Goal: Check status

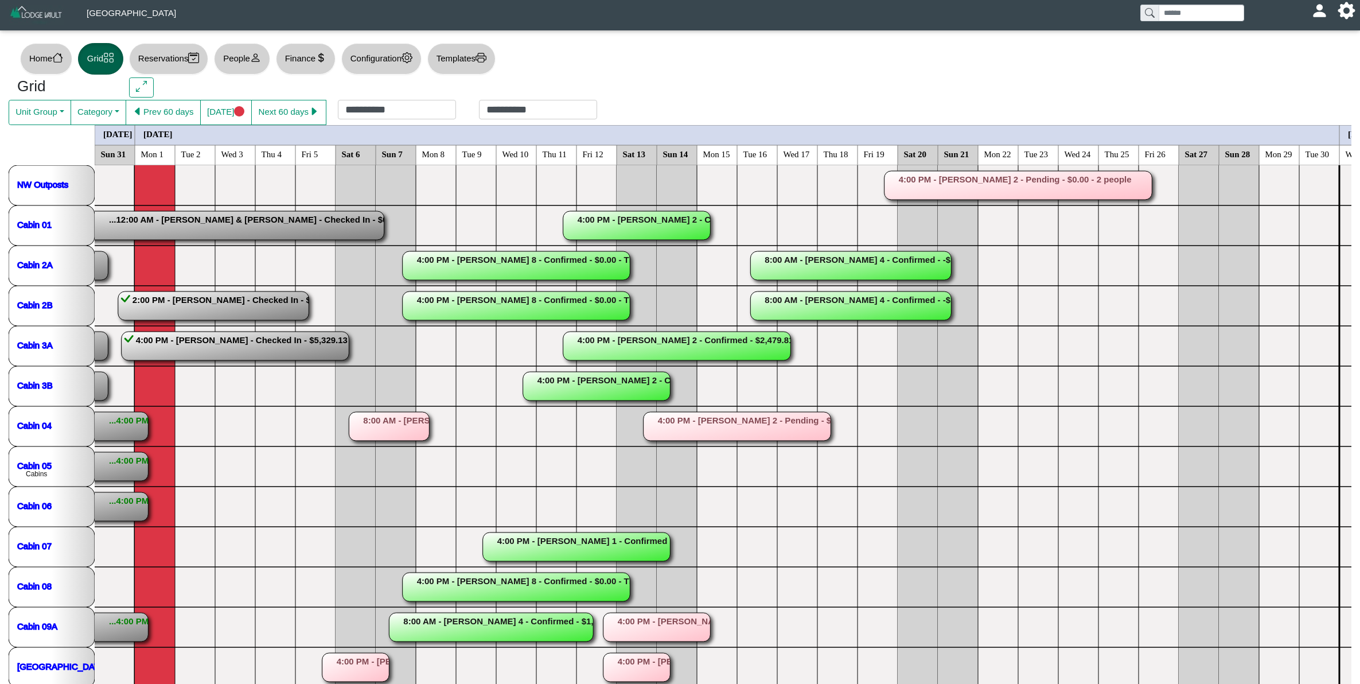
scroll to position [52, 0]
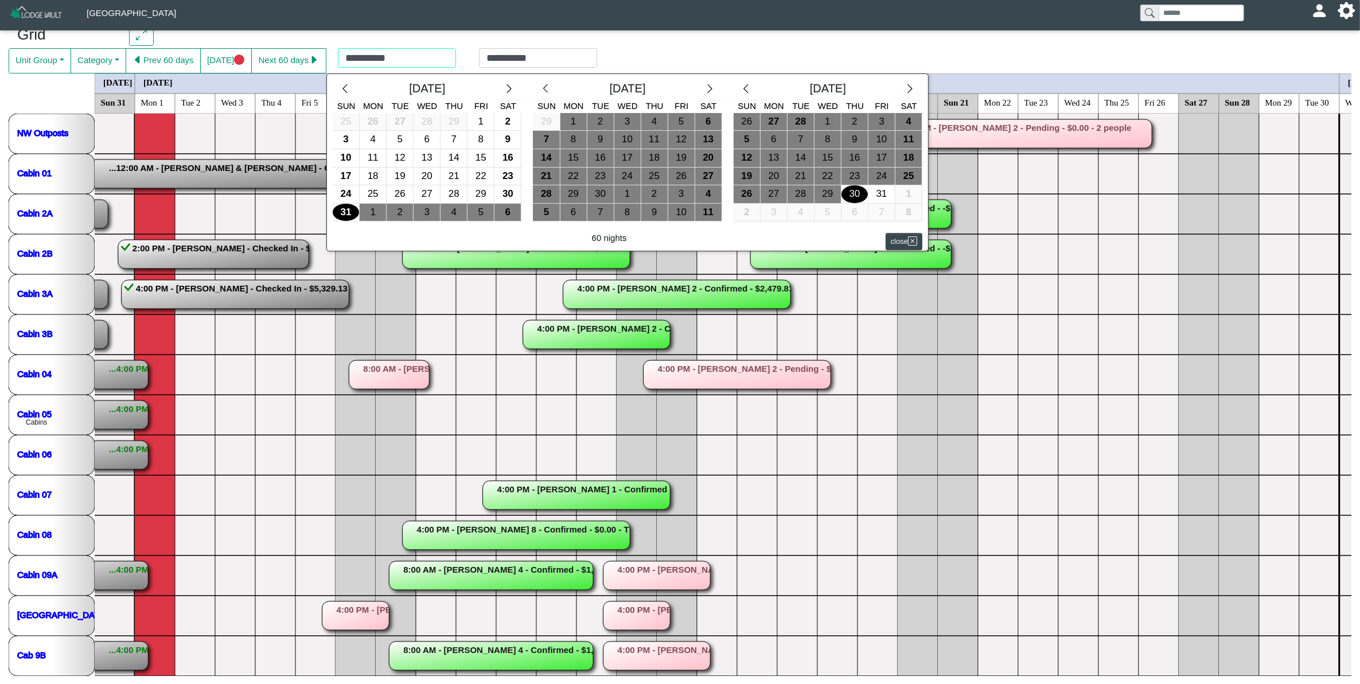
click at [368, 56] on div "**********" at bounding box center [467, 60] width 282 height 25
click at [379, 175] on div "18" at bounding box center [373, 176] width 26 height 18
type input "**********"
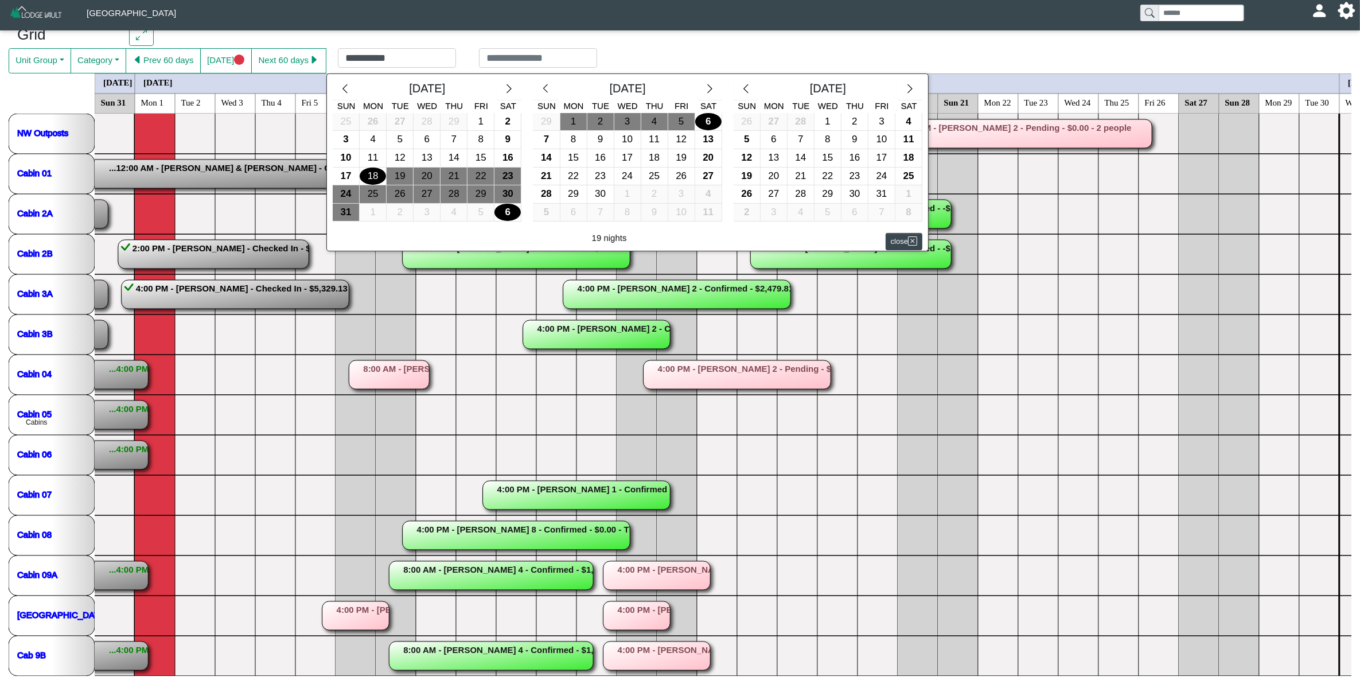
click at [508, 213] on div "6" at bounding box center [507, 213] width 26 height 18
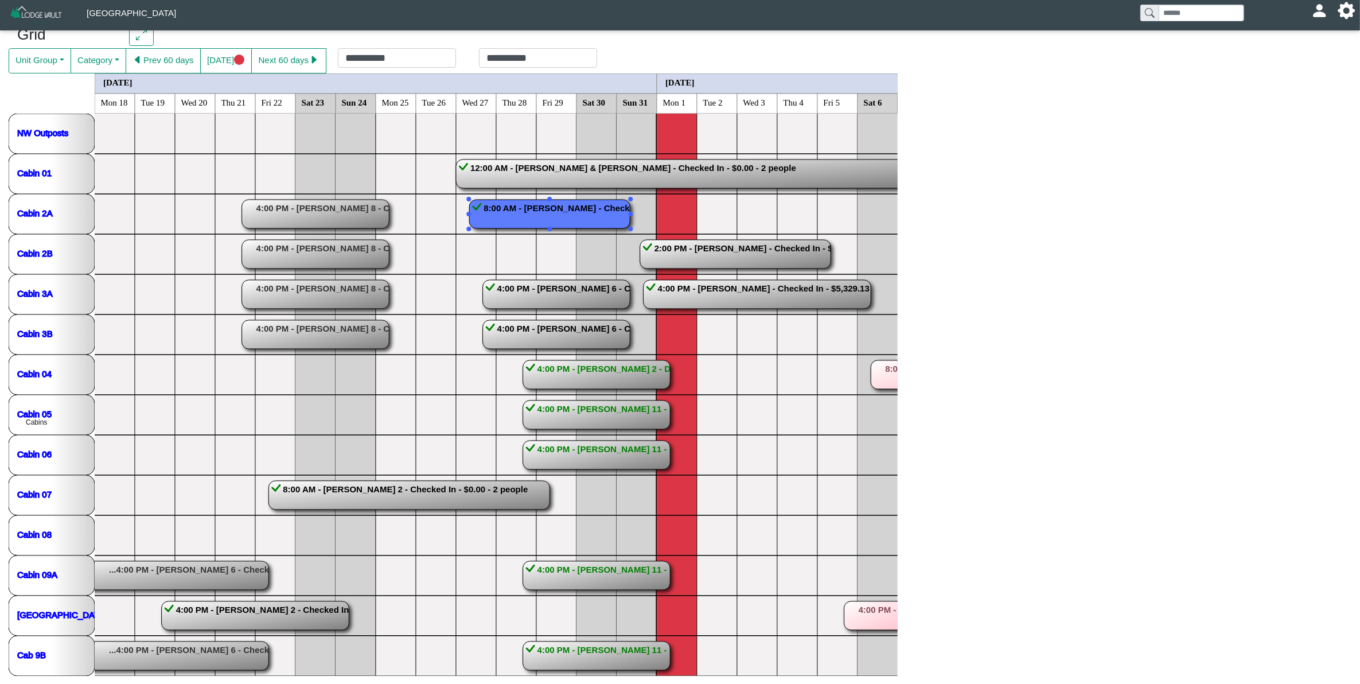
drag, startPoint x: 508, startPoint y: 213, endPoint x: 674, endPoint y: 489, distance: 322.1
click at [674, 489] on icon "...4:00 PM - [PERSON_NAME] 6 - Checked Out - $0.03 - Applied 10% repeat custome…" at bounding box center [496, 395] width 803 height 562
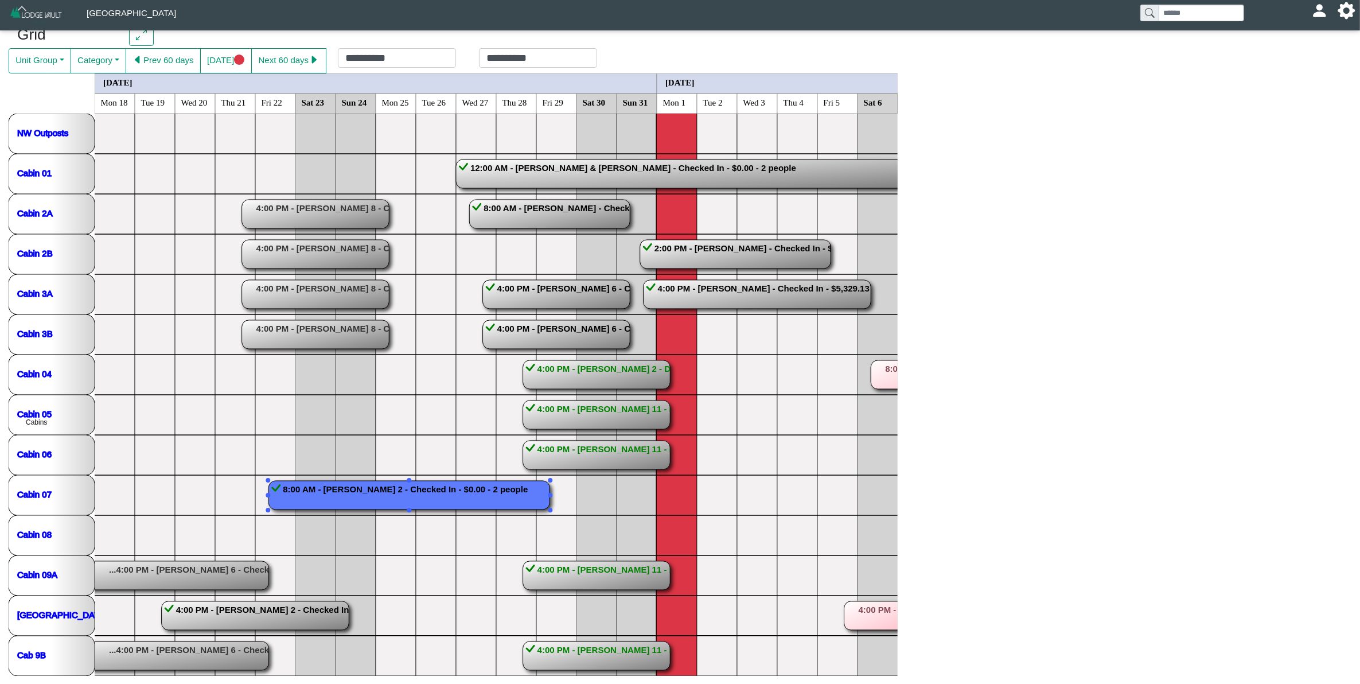
click at [365, 492] on rect at bounding box center [408, 495] width 281 height 29
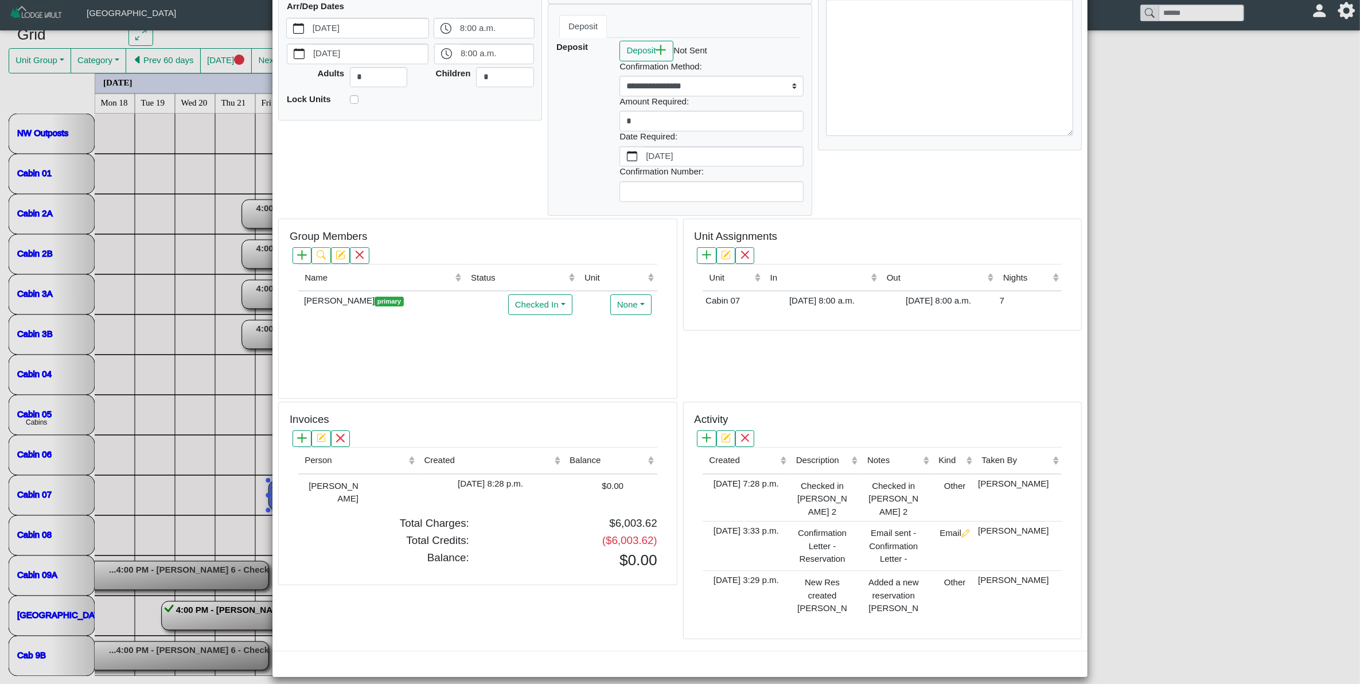
scroll to position [141, 0]
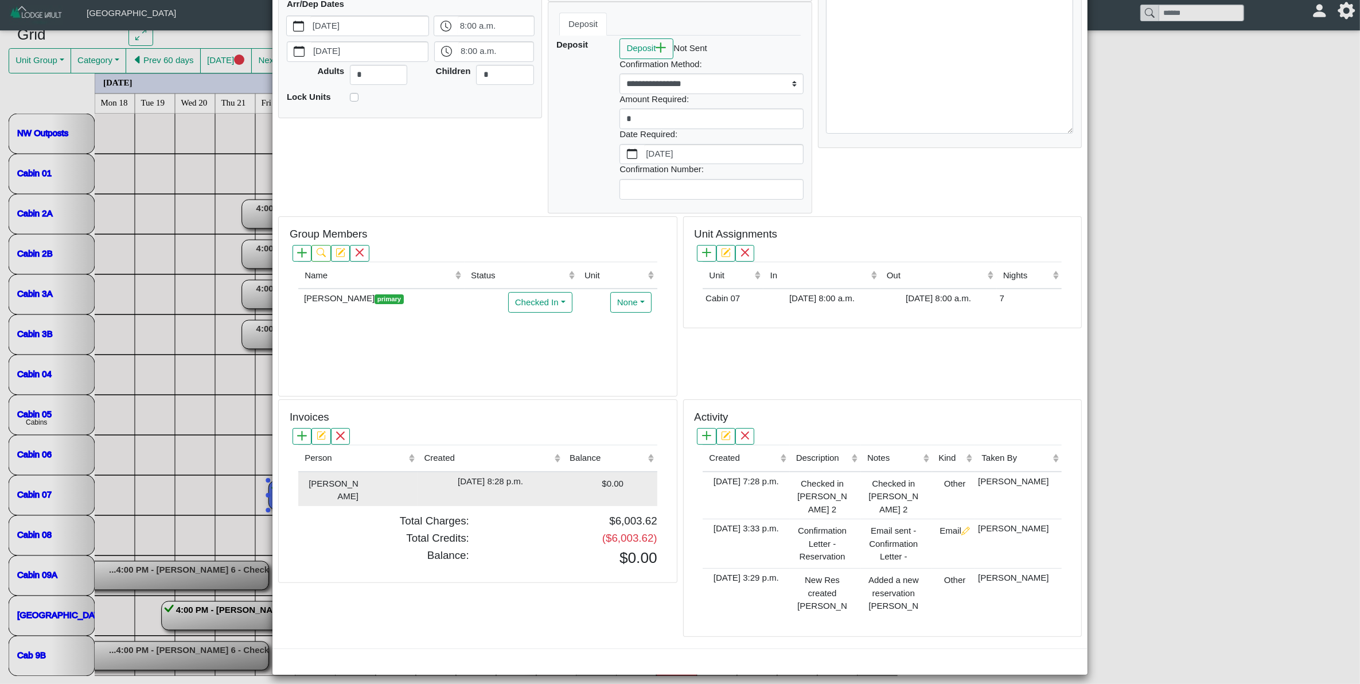
click at [537, 488] on div "[DATE] 8:28 p.m." at bounding box center [490, 481] width 140 height 13
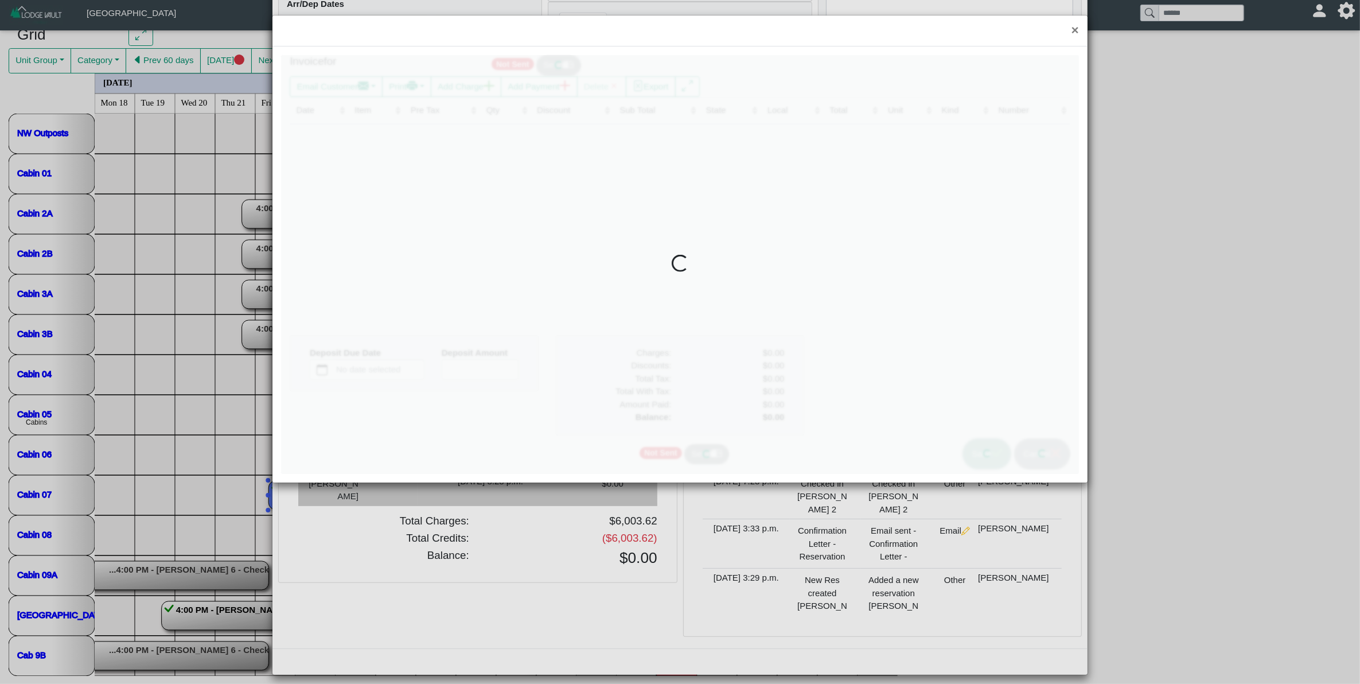
type input "*"
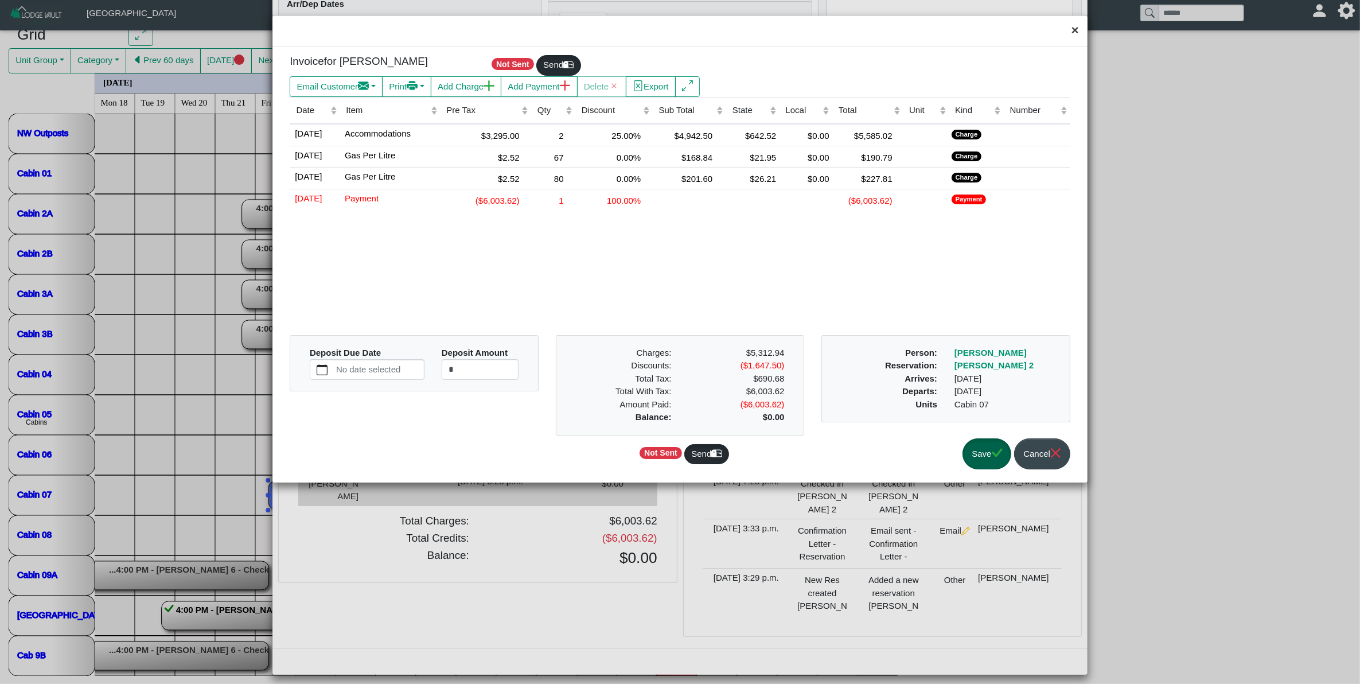
click at [1077, 30] on button "×" at bounding box center [1075, 30] width 25 height 30
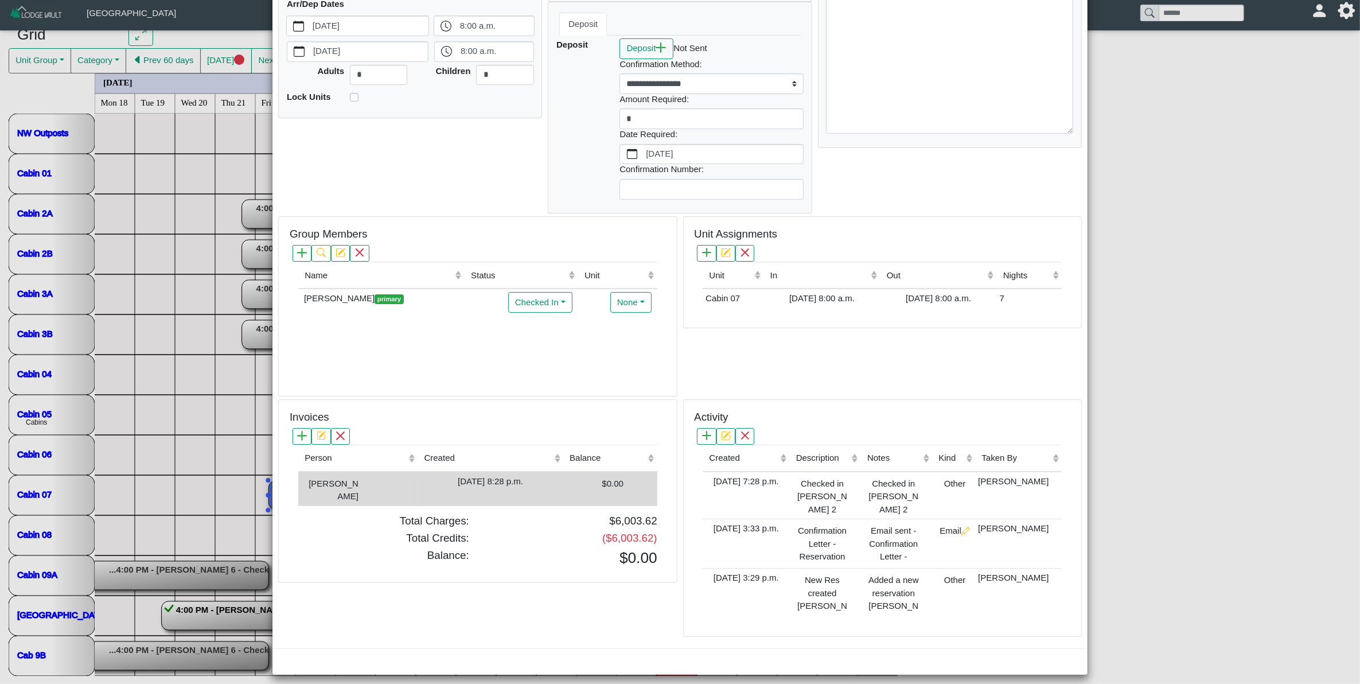
scroll to position [0, 0]
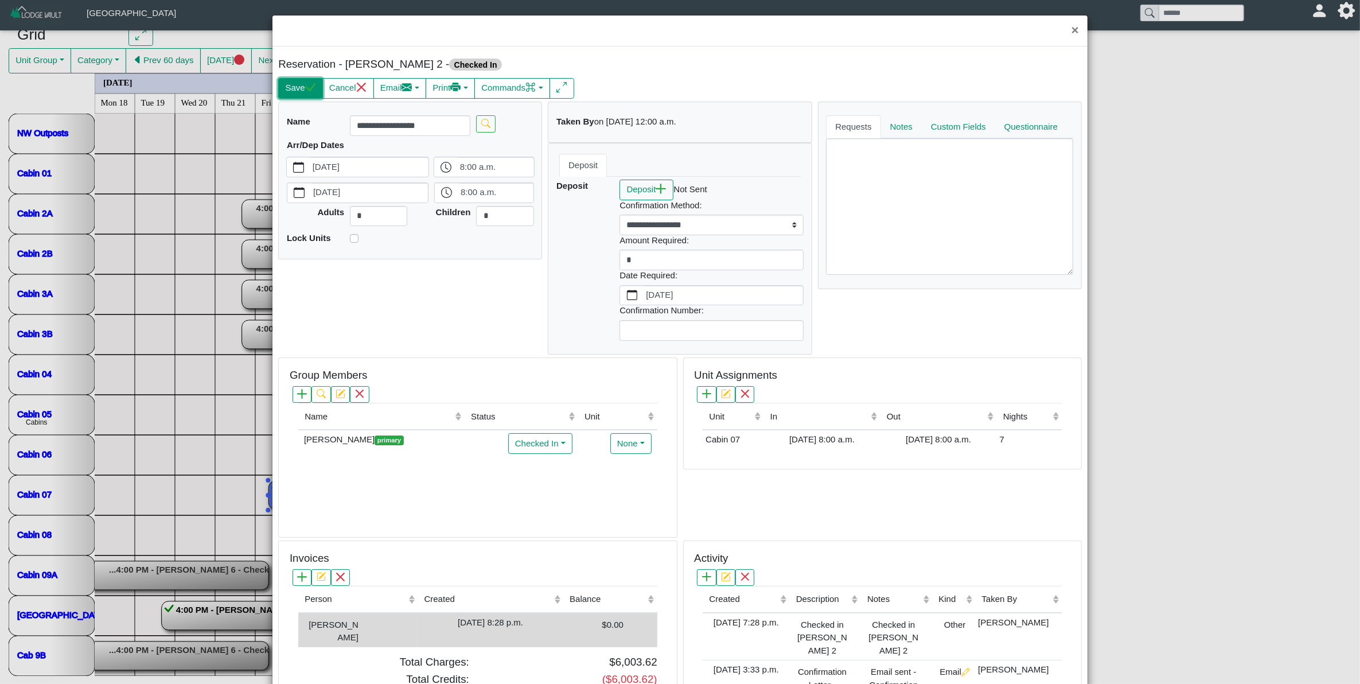
click at [287, 90] on button "Save" at bounding box center [300, 88] width 44 height 21
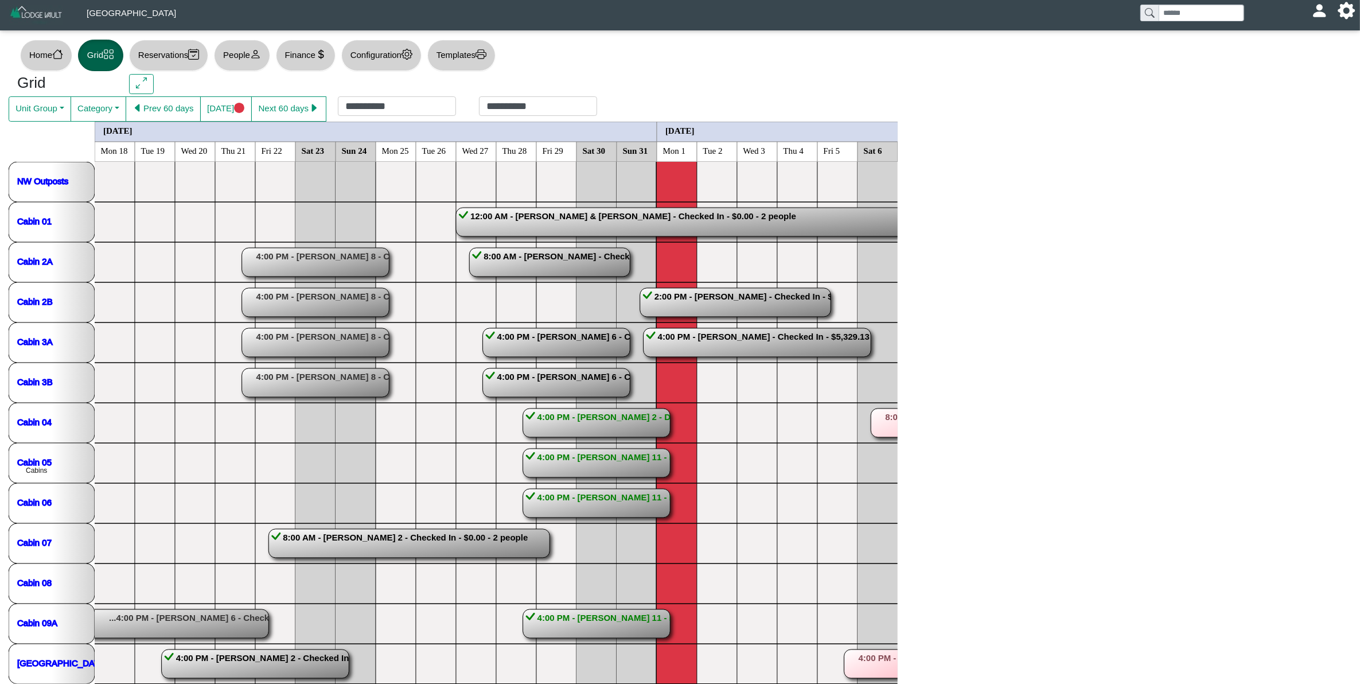
scroll to position [52, 0]
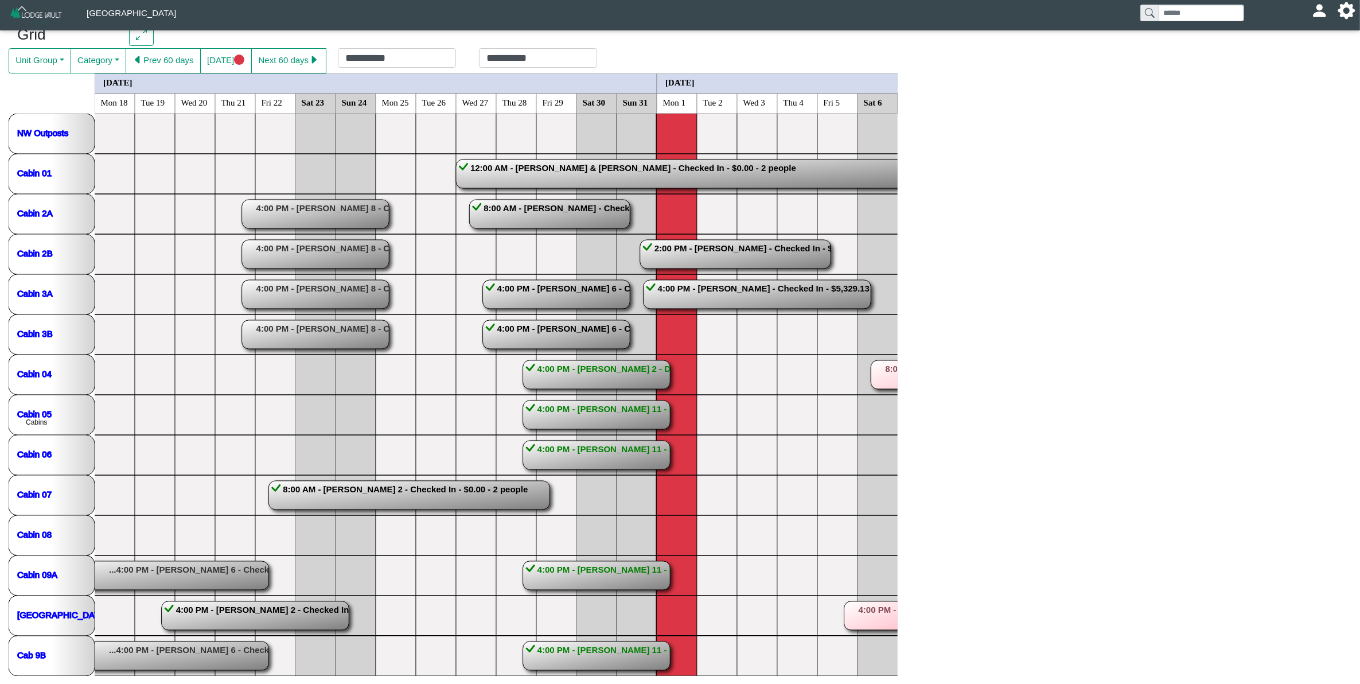
drag, startPoint x: 1257, startPoint y: 610, endPoint x: 695, endPoint y: 494, distance: 573.8
click at [695, 494] on div "NW Outposts Cabin 01 Cabin 2A Cabin 2B Cabin 3A Cabin 3B Cabin 04 Cabin 05 Cabi…" at bounding box center [680, 395] width 1343 height 562
click at [447, 494] on rect at bounding box center [408, 495] width 281 height 29
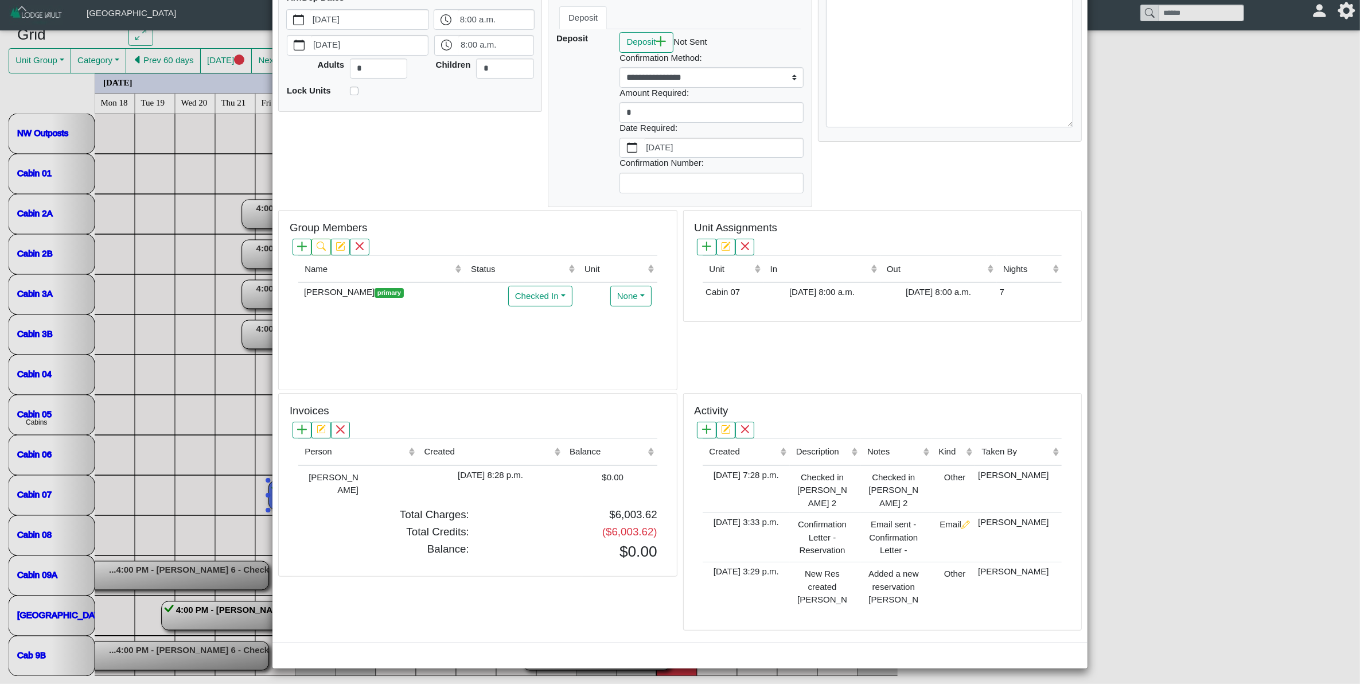
scroll to position [149, 0]
